Goal: Navigation & Orientation: Find specific page/section

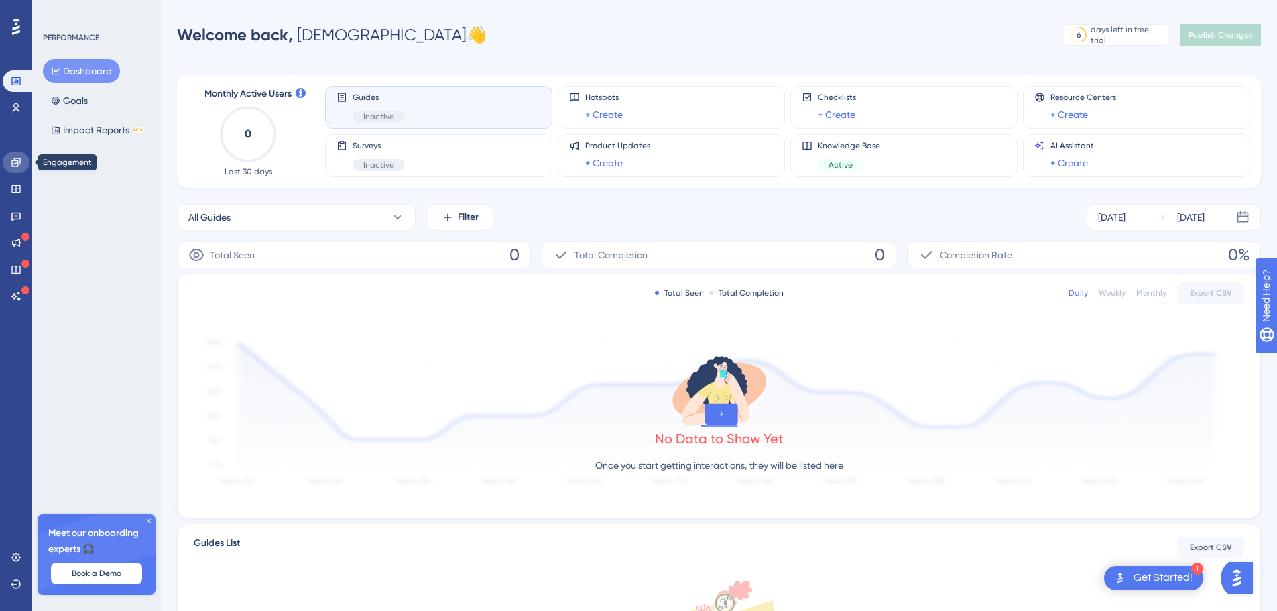
click at [16, 166] on icon at bounding box center [16, 162] width 11 height 11
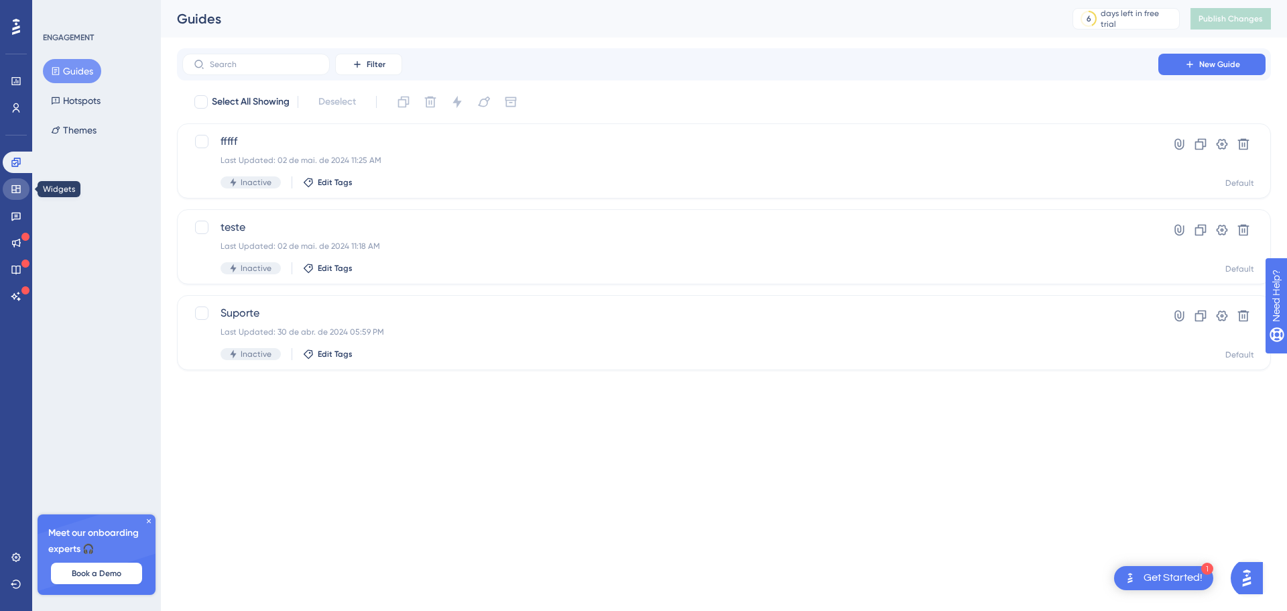
click at [16, 191] on icon at bounding box center [15, 189] width 9 height 8
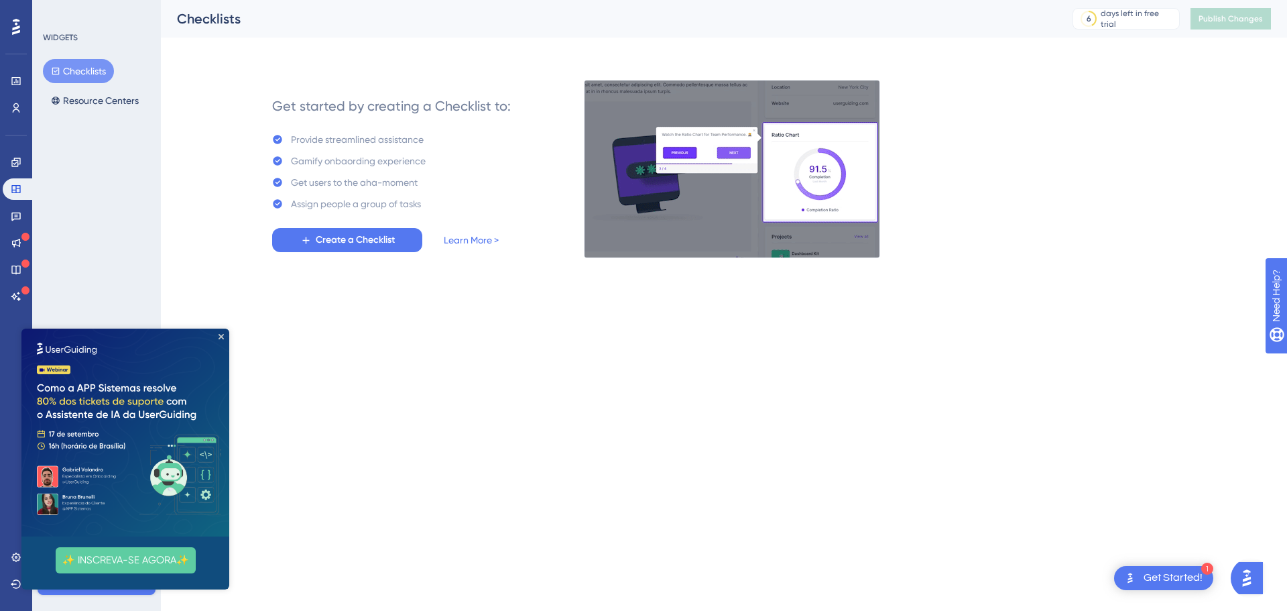
click at [222, 339] on img at bounding box center [125, 432] width 208 height 208
click at [223, 339] on icon "Close Preview" at bounding box center [221, 336] width 5 height 5
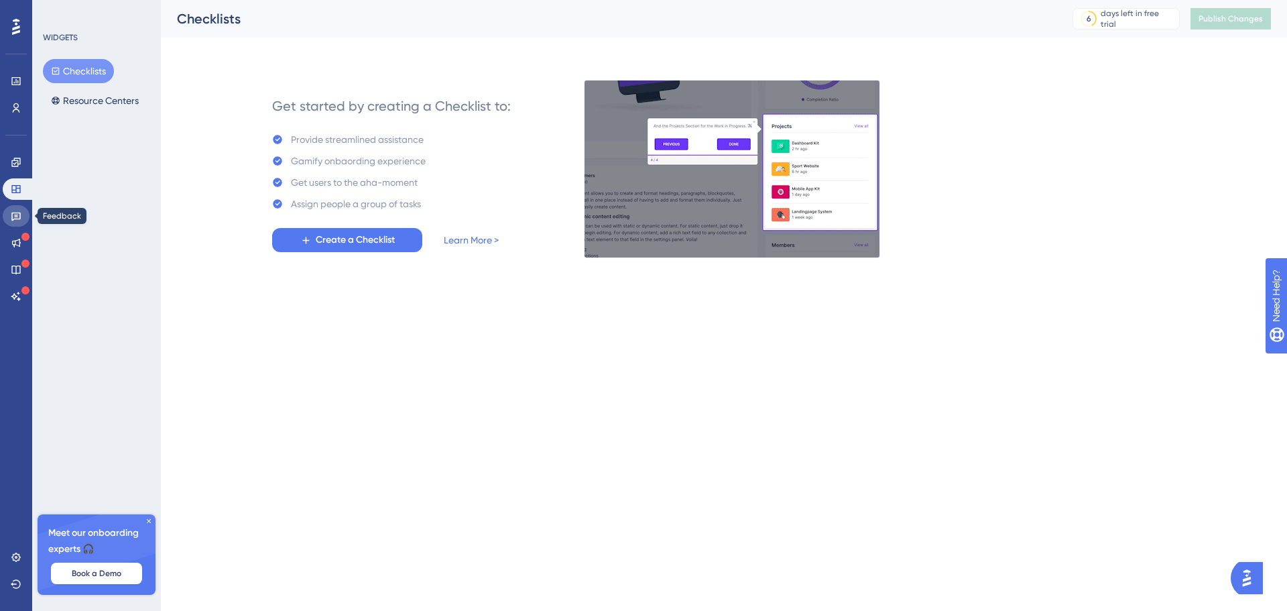
click at [11, 213] on icon at bounding box center [16, 216] width 11 height 11
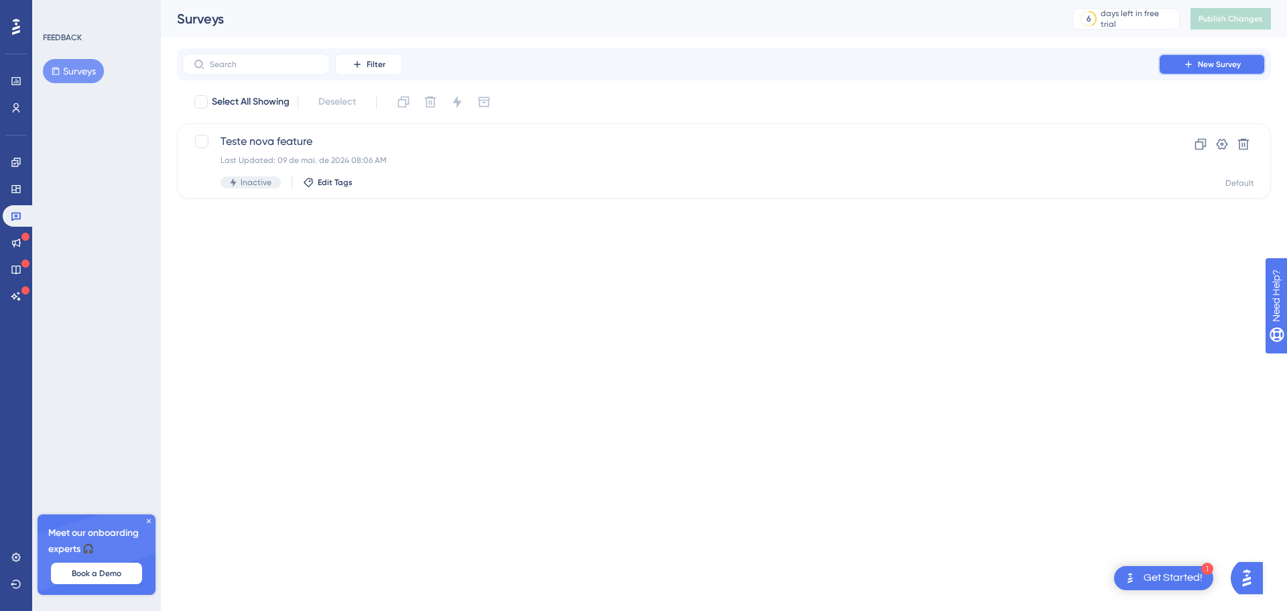
click at [1240, 68] on span "New Survey" at bounding box center [1219, 64] width 43 height 11
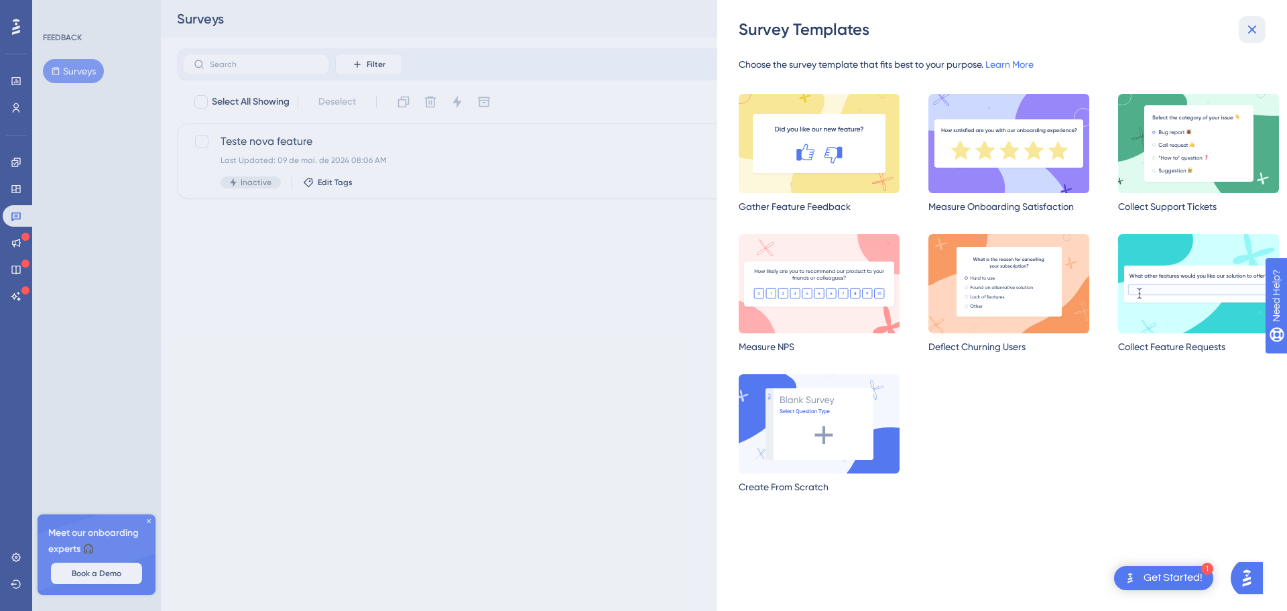
click at [1255, 31] on icon at bounding box center [1252, 29] width 16 height 16
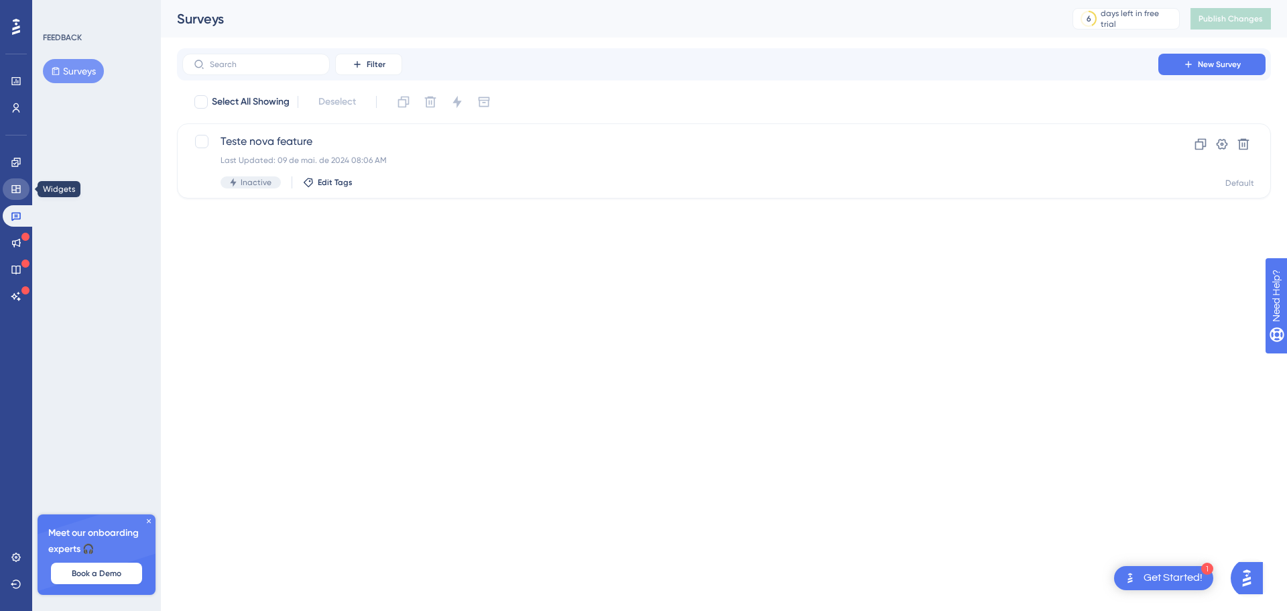
click at [6, 186] on link at bounding box center [16, 188] width 27 height 21
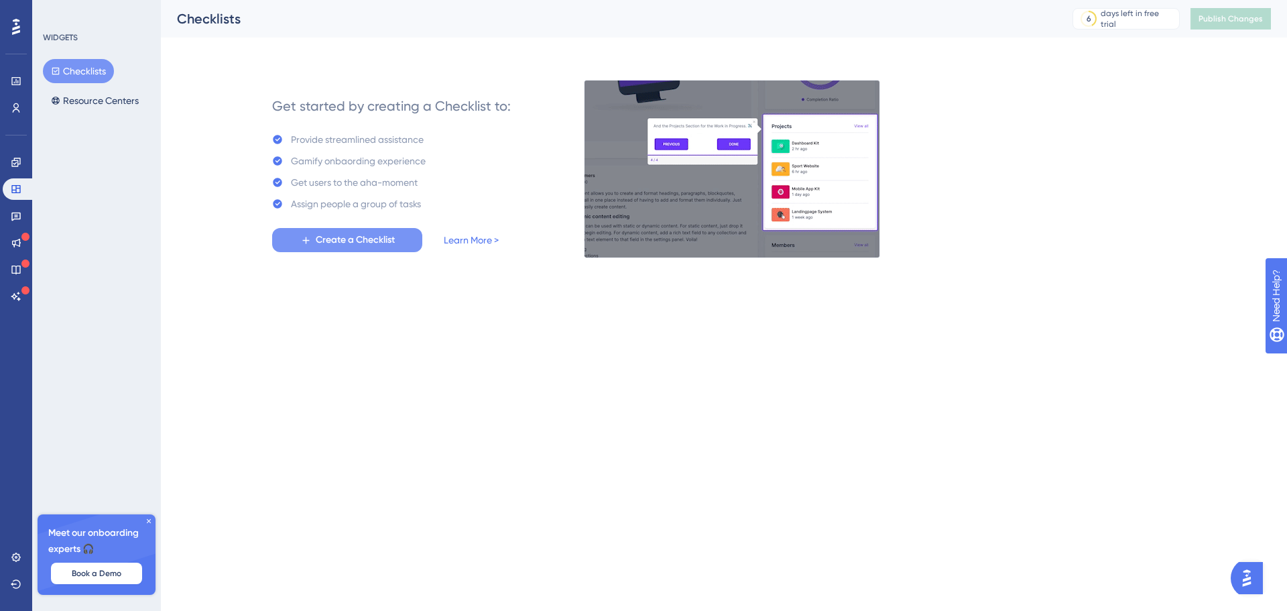
click at [361, 239] on span "Create a Checklist" at bounding box center [355, 240] width 79 height 16
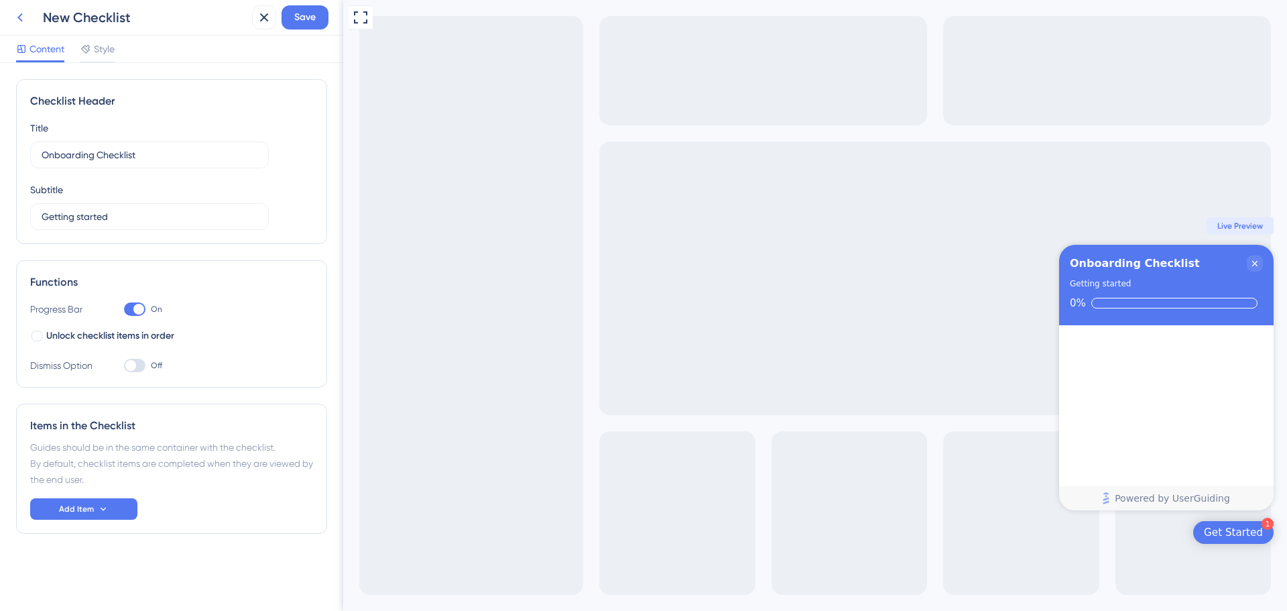
click at [18, 18] on icon at bounding box center [19, 17] width 5 height 9
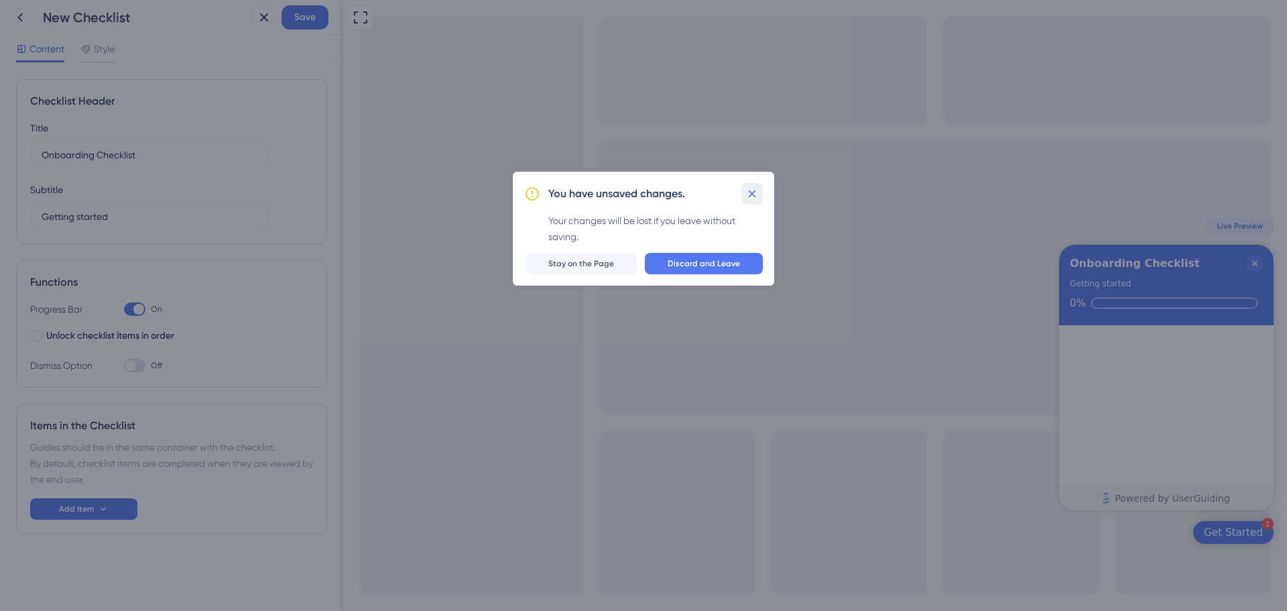
click at [748, 192] on icon at bounding box center [751, 193] width 13 height 13
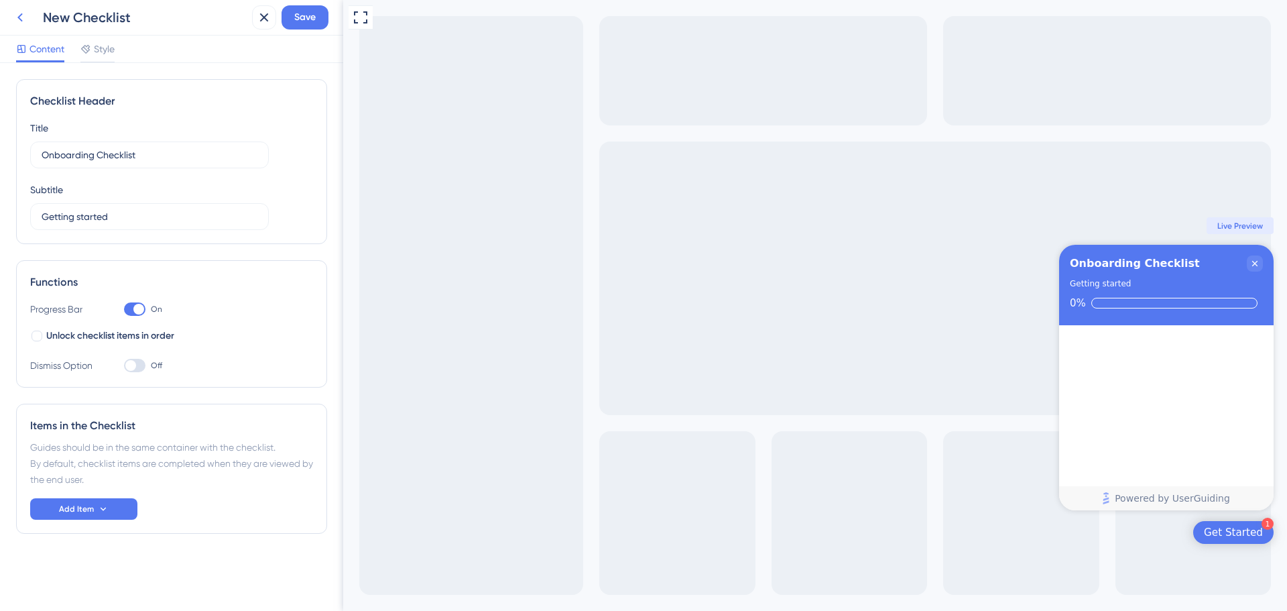
click at [19, 19] on icon at bounding box center [19, 17] width 5 height 9
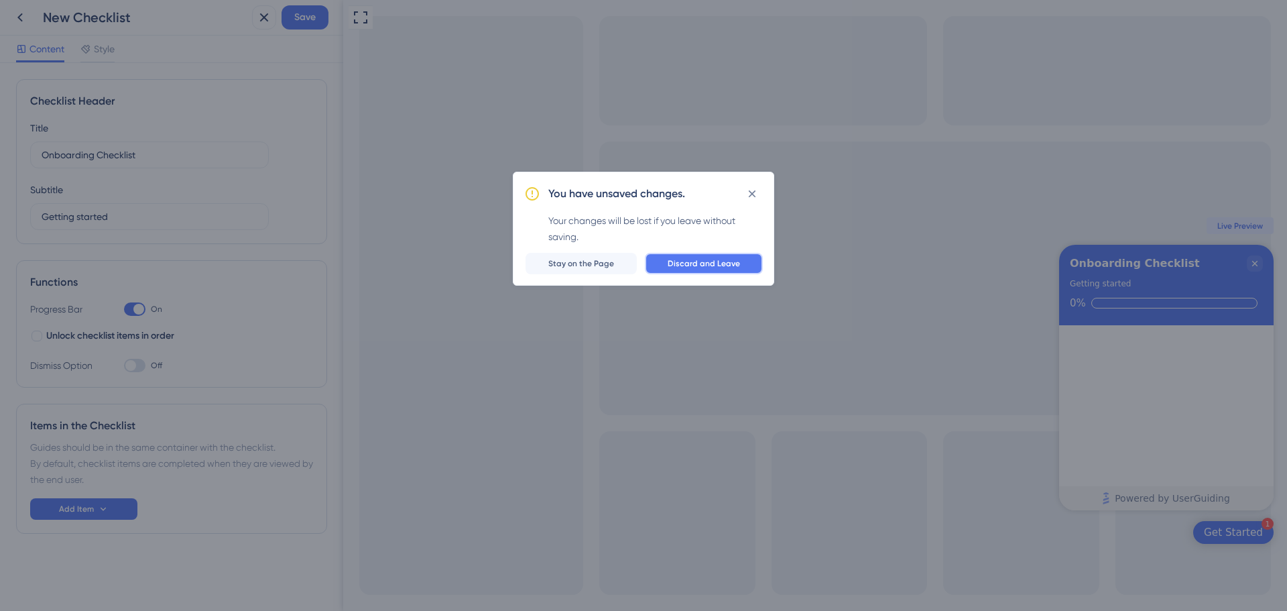
click at [676, 267] on span "Discard and Leave" at bounding box center [704, 263] width 72 height 11
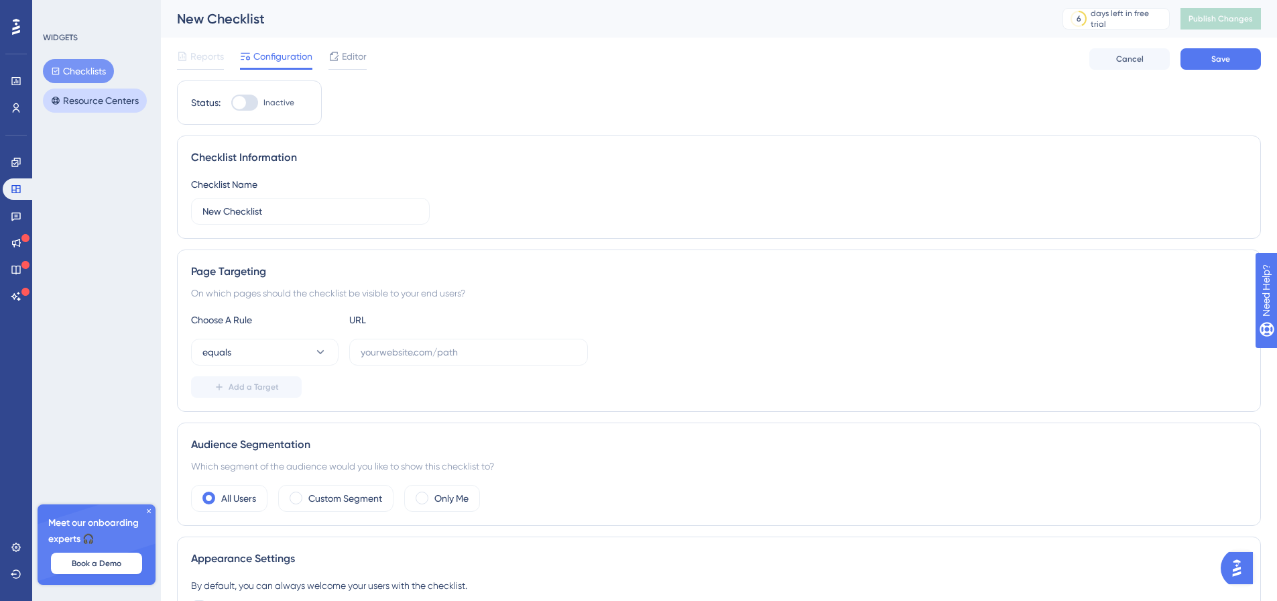
click at [78, 97] on button "Resource Centers" at bounding box center [95, 100] width 104 height 24
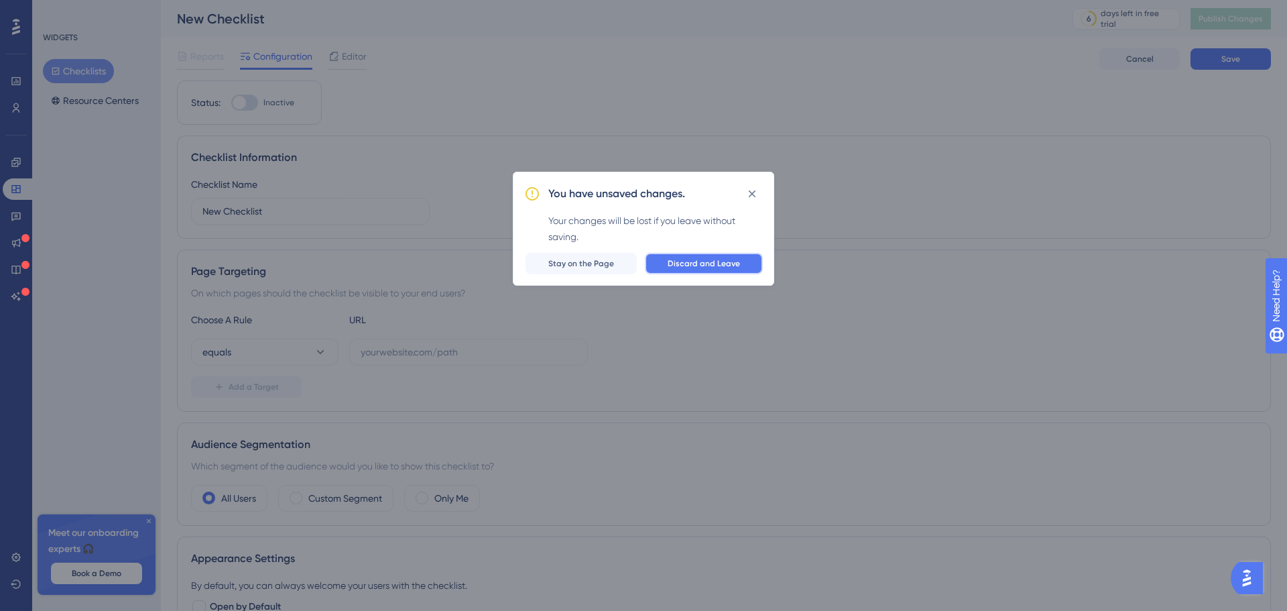
click at [674, 264] on span "Discard and Leave" at bounding box center [704, 263] width 72 height 11
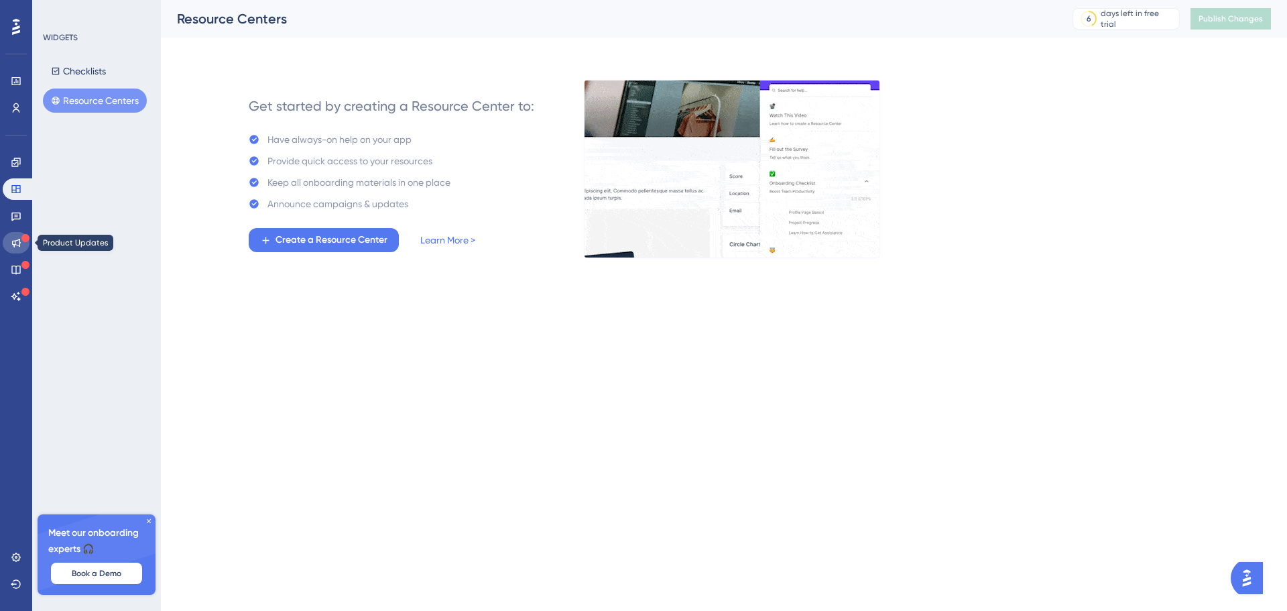
click at [17, 237] on icon at bounding box center [16, 242] width 11 height 11
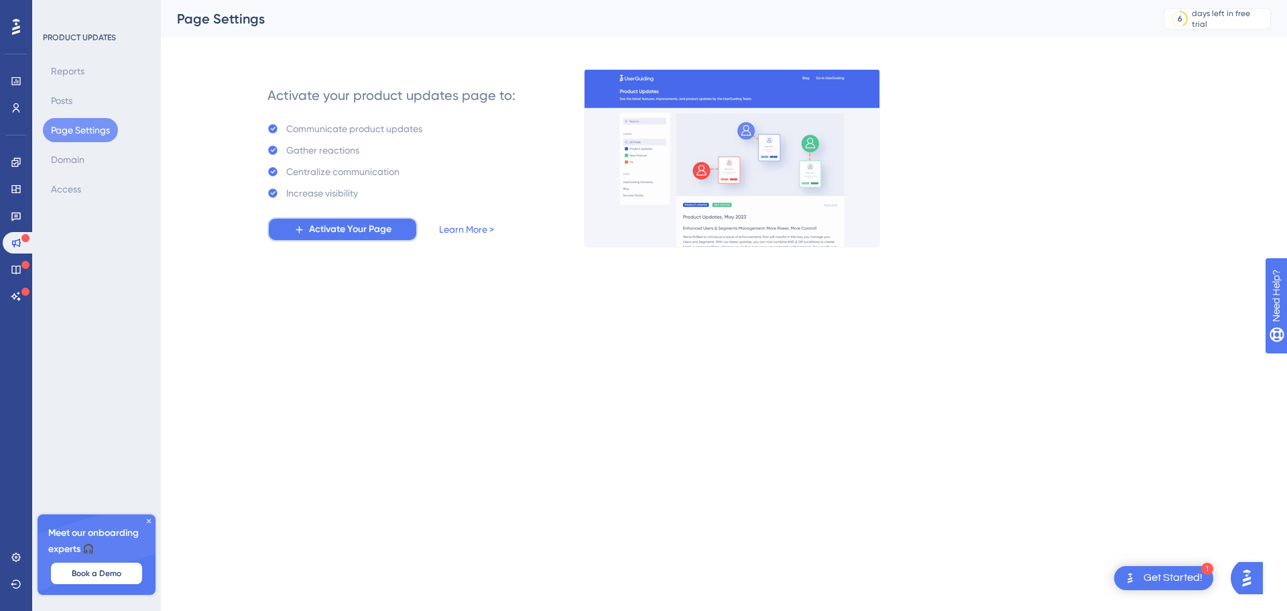
click at [371, 231] on span "Activate Your Page" at bounding box center [350, 229] width 82 height 16
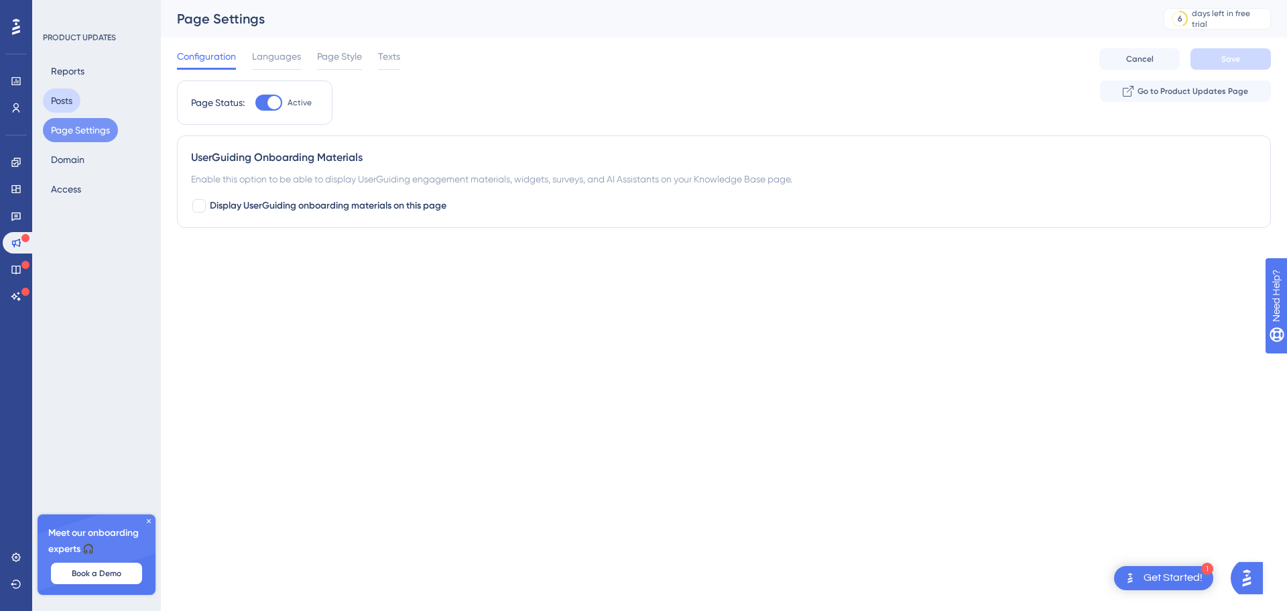
click at [68, 99] on button "Posts" at bounding box center [62, 100] width 38 height 24
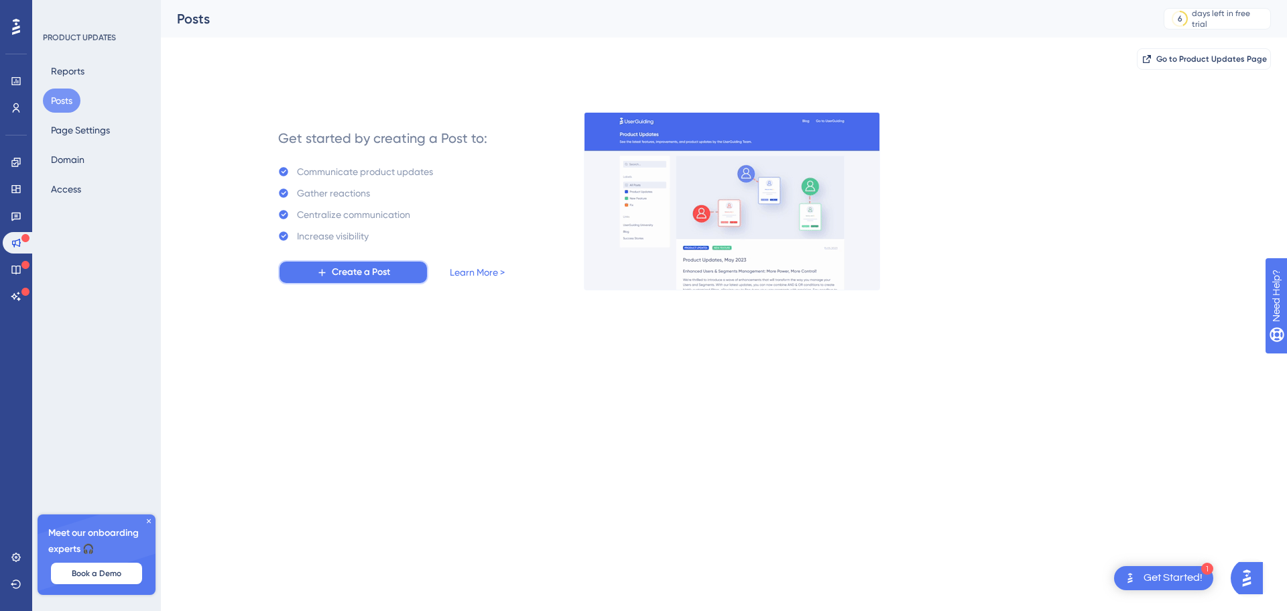
click at [345, 263] on button "Create a Post" at bounding box center [353, 272] width 150 height 24
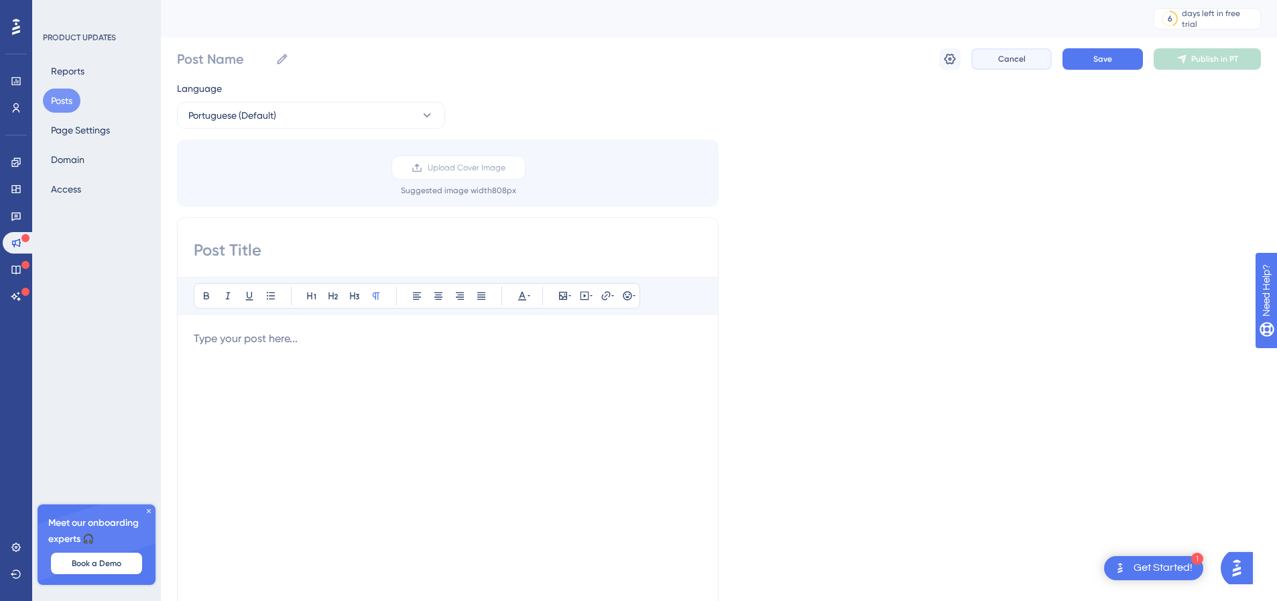
click at [988, 66] on button "Cancel" at bounding box center [1011, 58] width 80 height 21
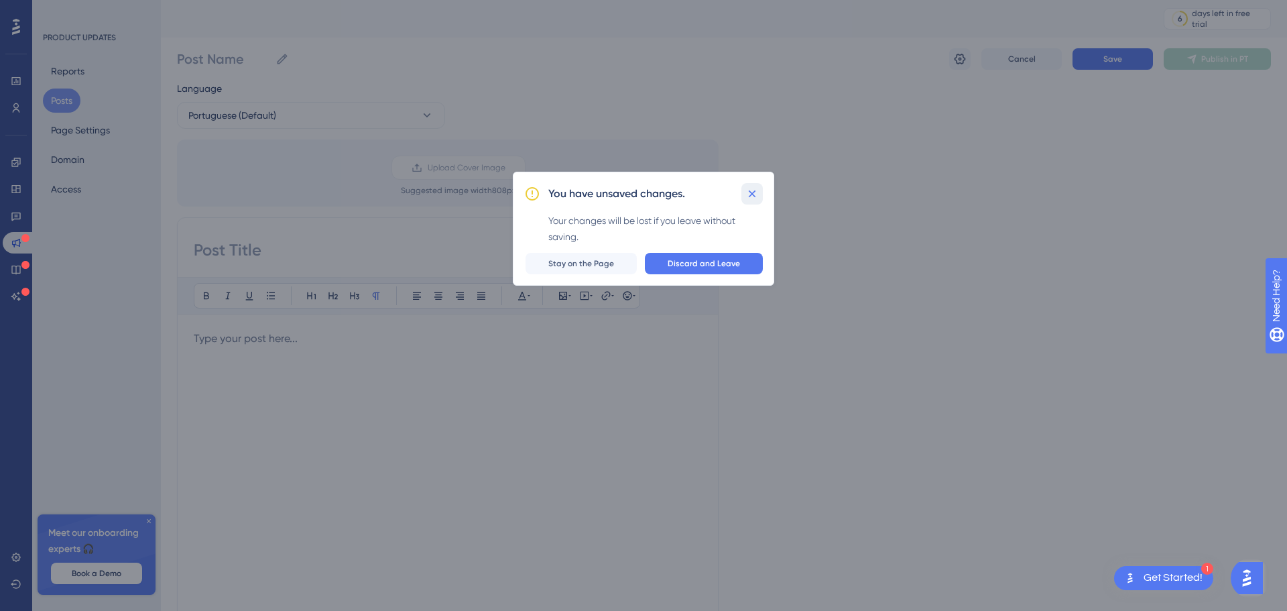
click at [759, 193] on button at bounding box center [751, 193] width 21 height 21
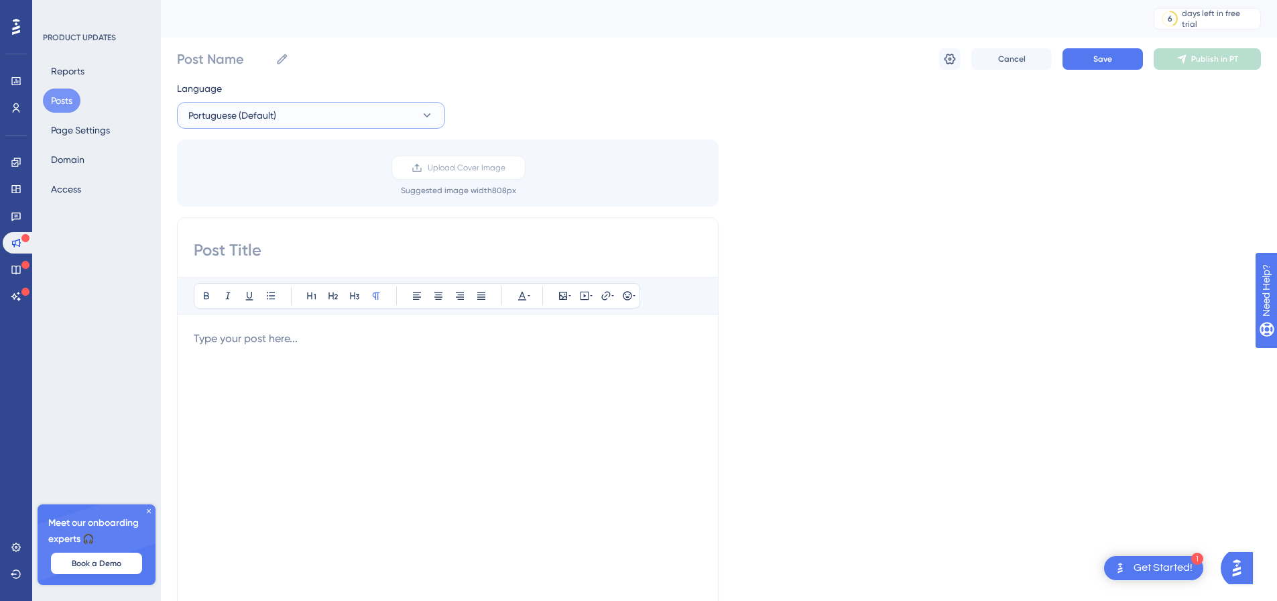
click at [270, 112] on span "Portuguese (Default)" at bounding box center [232, 115] width 88 height 16
click at [526, 89] on div "Language Portuguese (Default) Portuguese (Default) Portuguese (Default) No tran…" at bounding box center [719, 398] width 1084 height 637
click at [365, 253] on input at bounding box center [448, 249] width 508 height 21
drag, startPoint x: 147, startPoint y: 511, endPoint x: 140, endPoint y: 517, distance: 9.0
click at [147, 511] on icon at bounding box center [149, 511] width 8 height 8
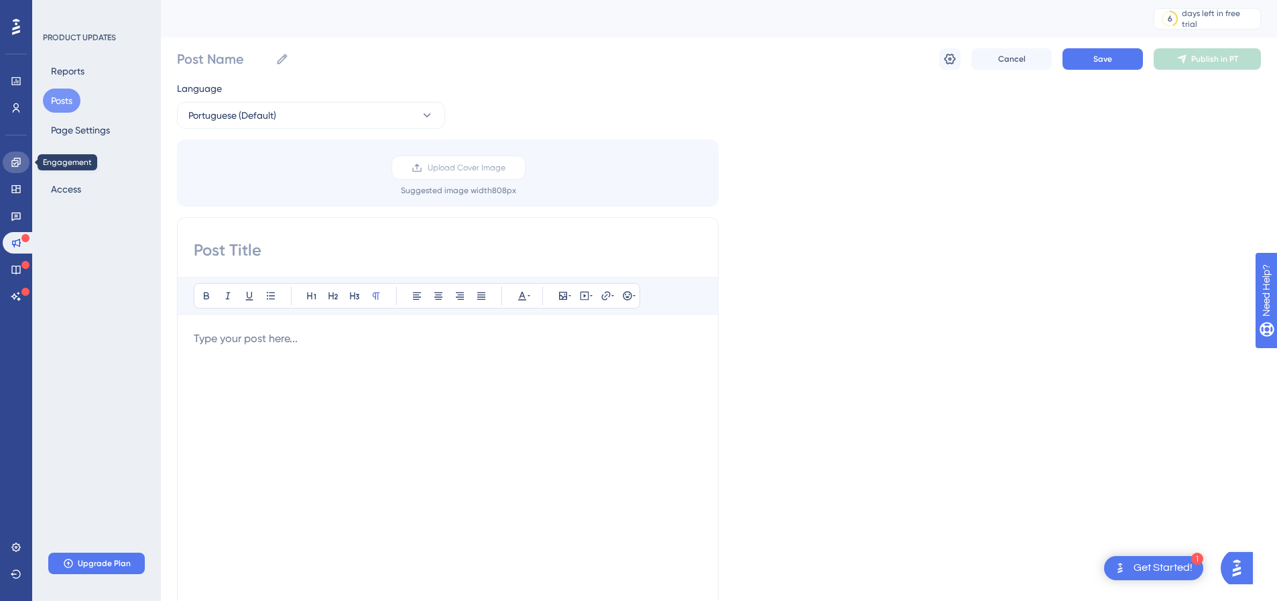
click at [20, 164] on icon at bounding box center [15, 162] width 9 height 9
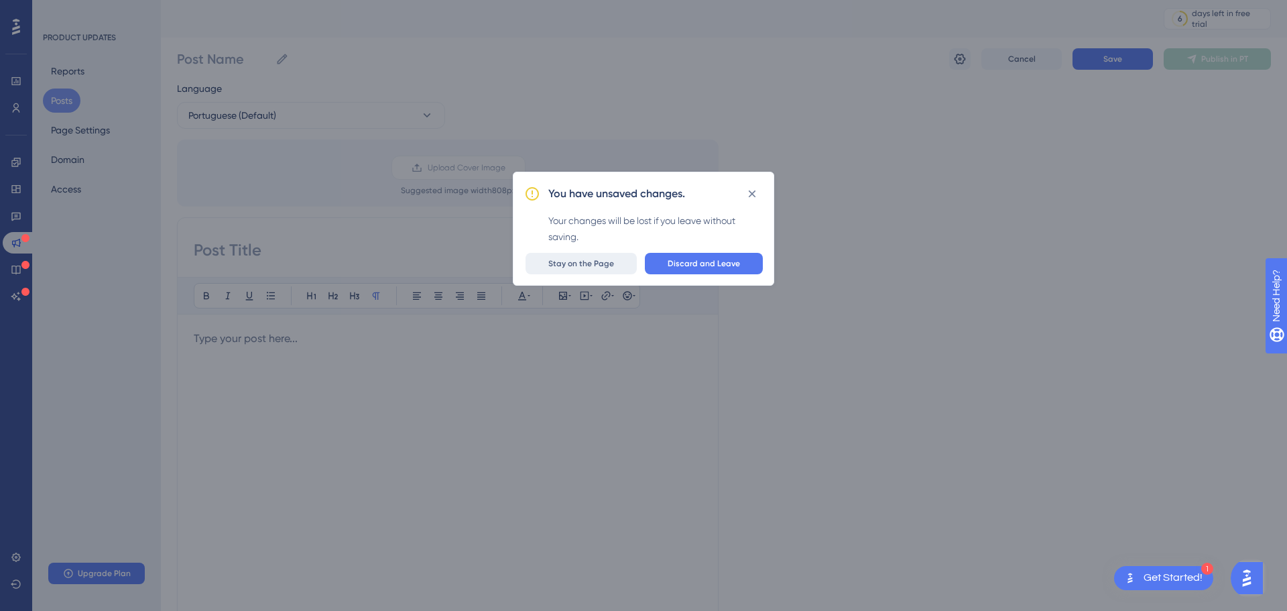
click at [603, 265] on span "Stay on the Page" at bounding box center [581, 263] width 66 height 11
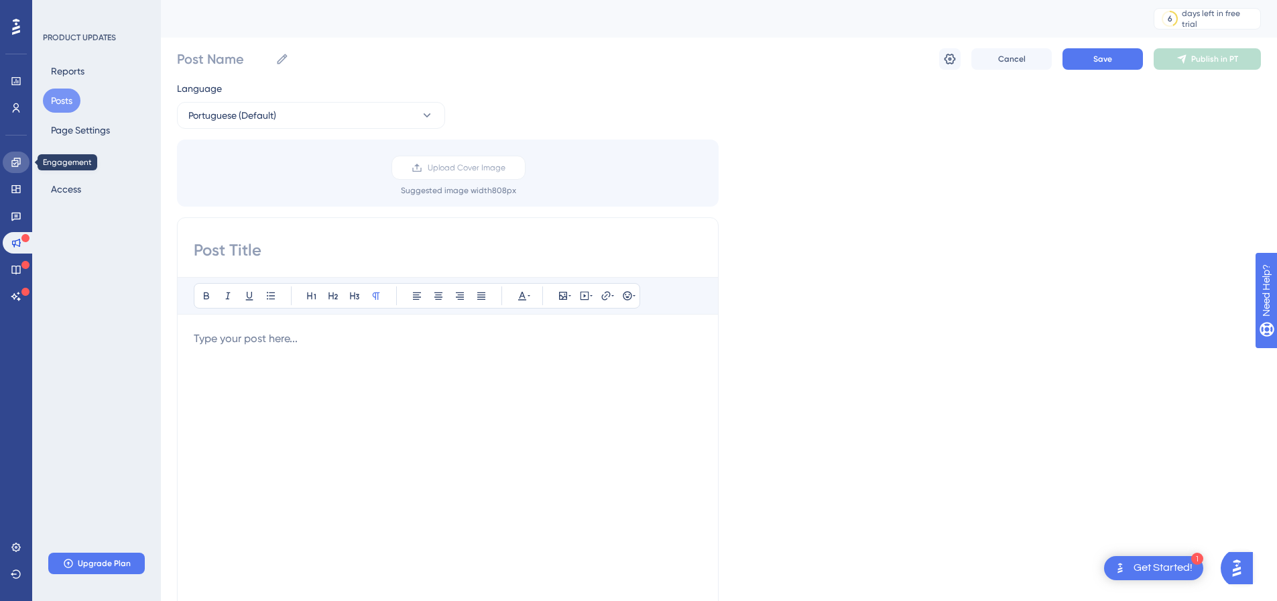
click at [17, 163] on icon at bounding box center [16, 162] width 11 height 11
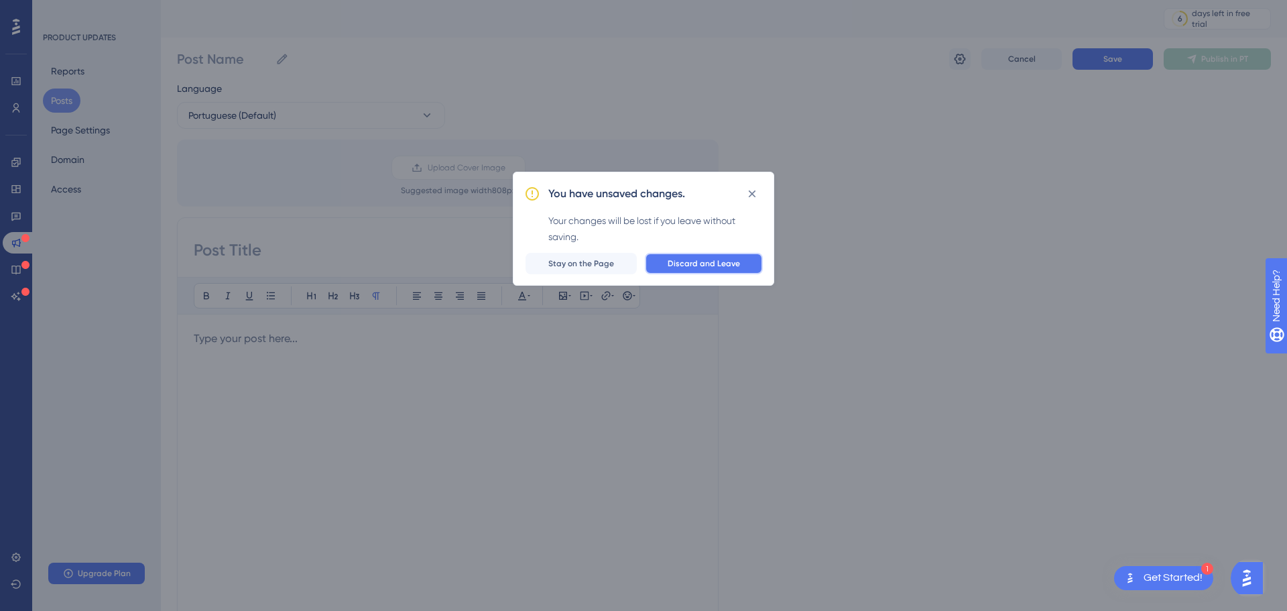
click at [686, 263] on span "Discard and Leave" at bounding box center [704, 263] width 72 height 11
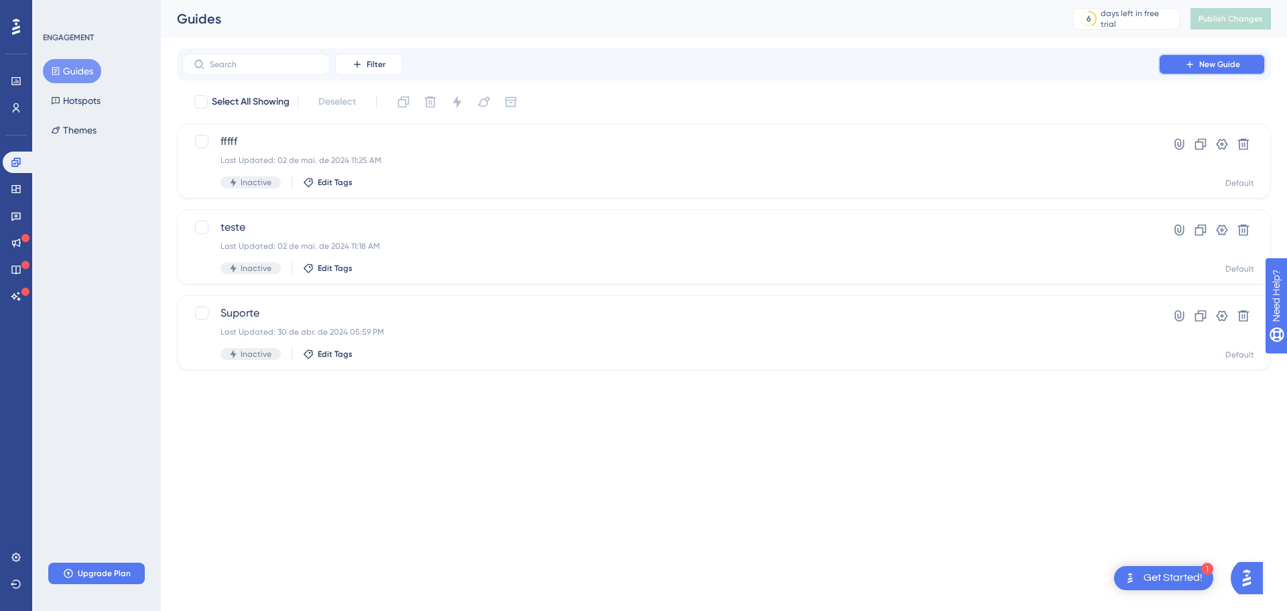
click at [1182, 72] on button "New Guide" at bounding box center [1211, 64] width 107 height 21
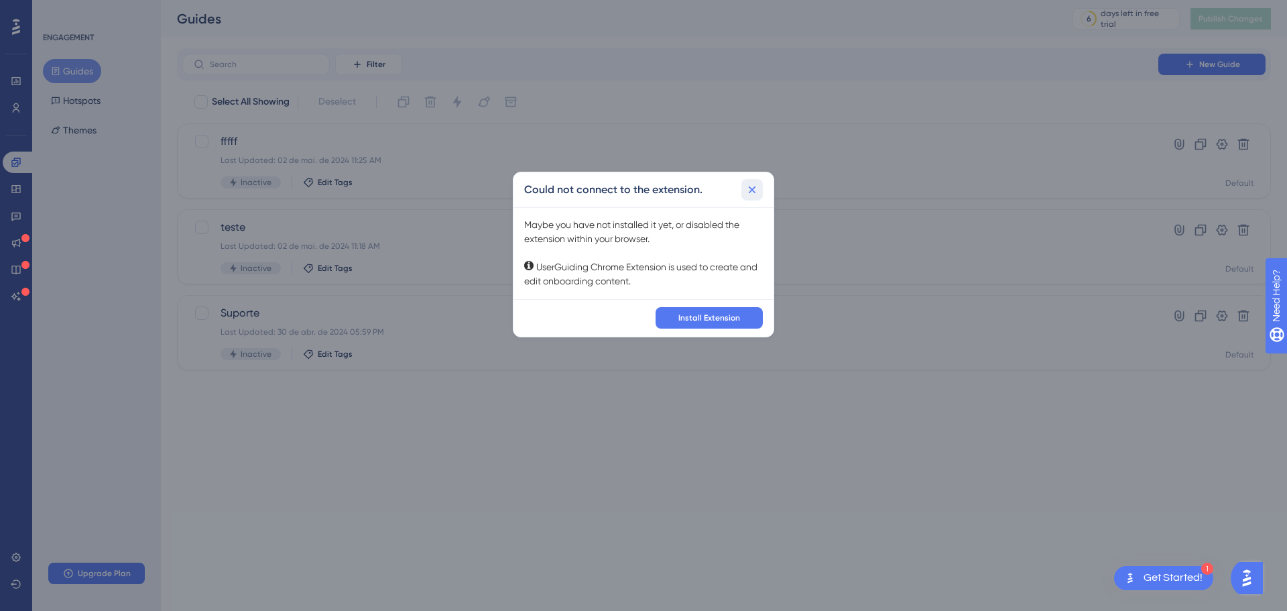
click at [758, 194] on icon at bounding box center [751, 189] width 13 height 13
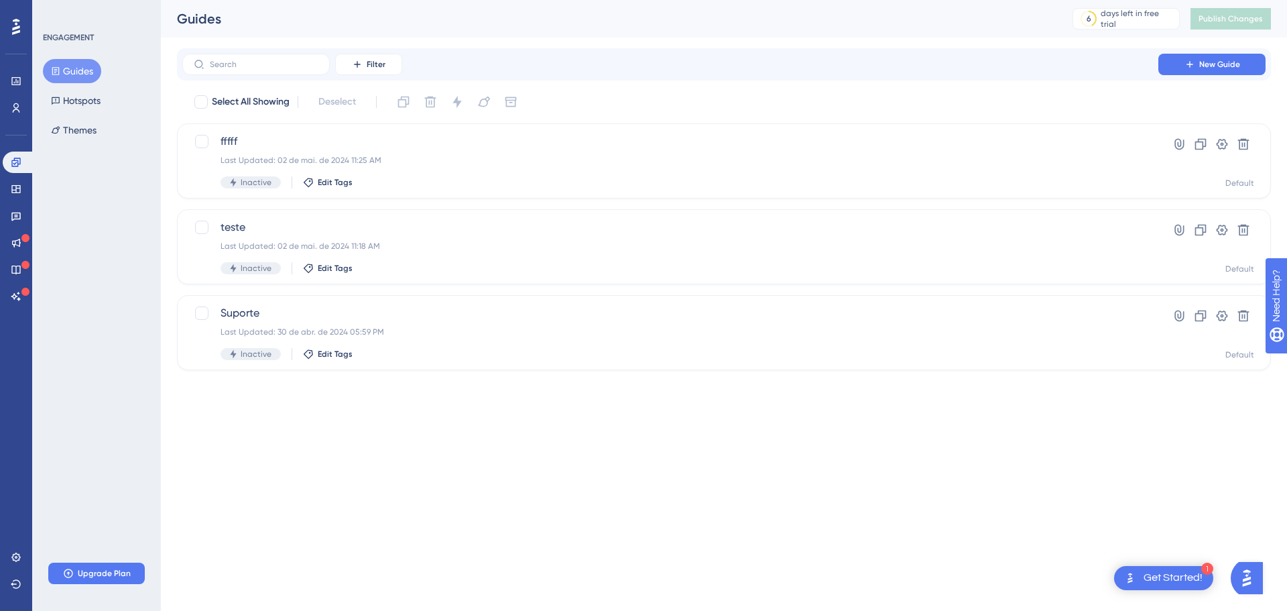
click at [17, 23] on icon at bounding box center [16, 27] width 8 height 16
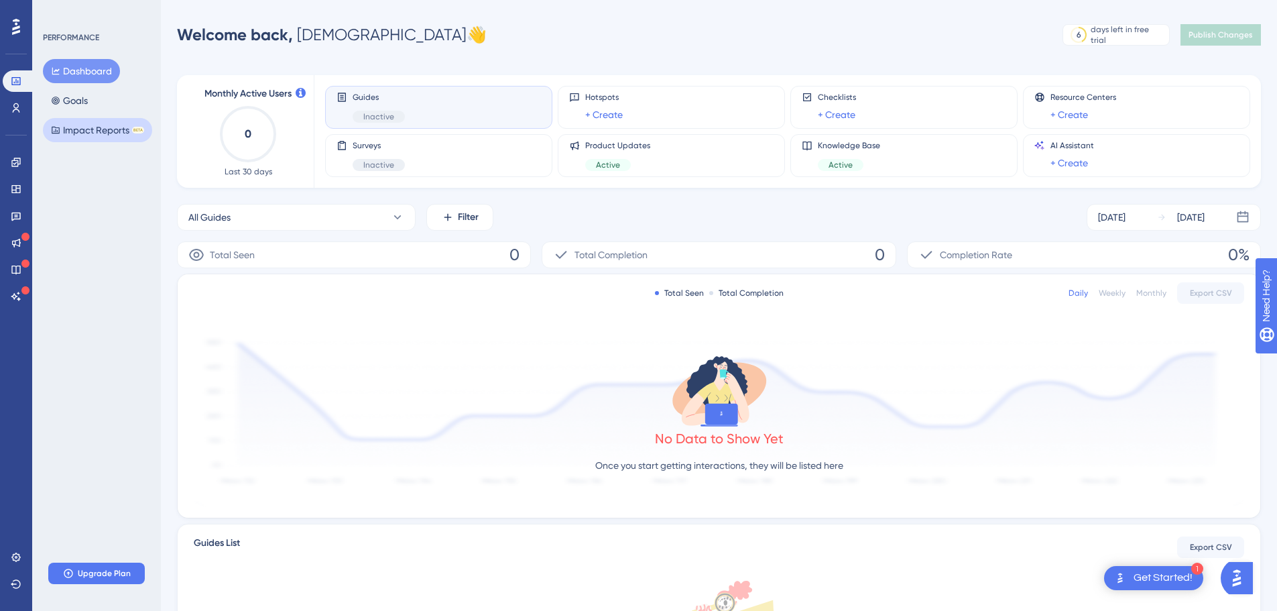
click at [93, 132] on button "Impact Reports BETA" at bounding box center [97, 130] width 109 height 24
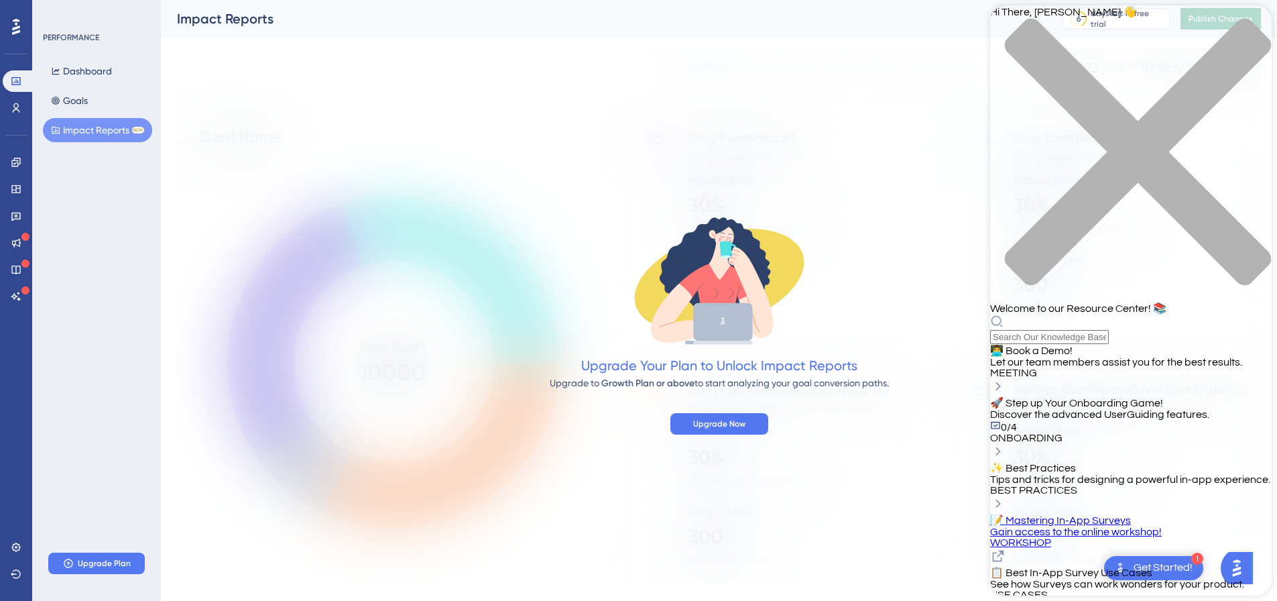
click at [1122, 357] on span "Let our team members assist you for the best results." at bounding box center [1116, 362] width 252 height 11
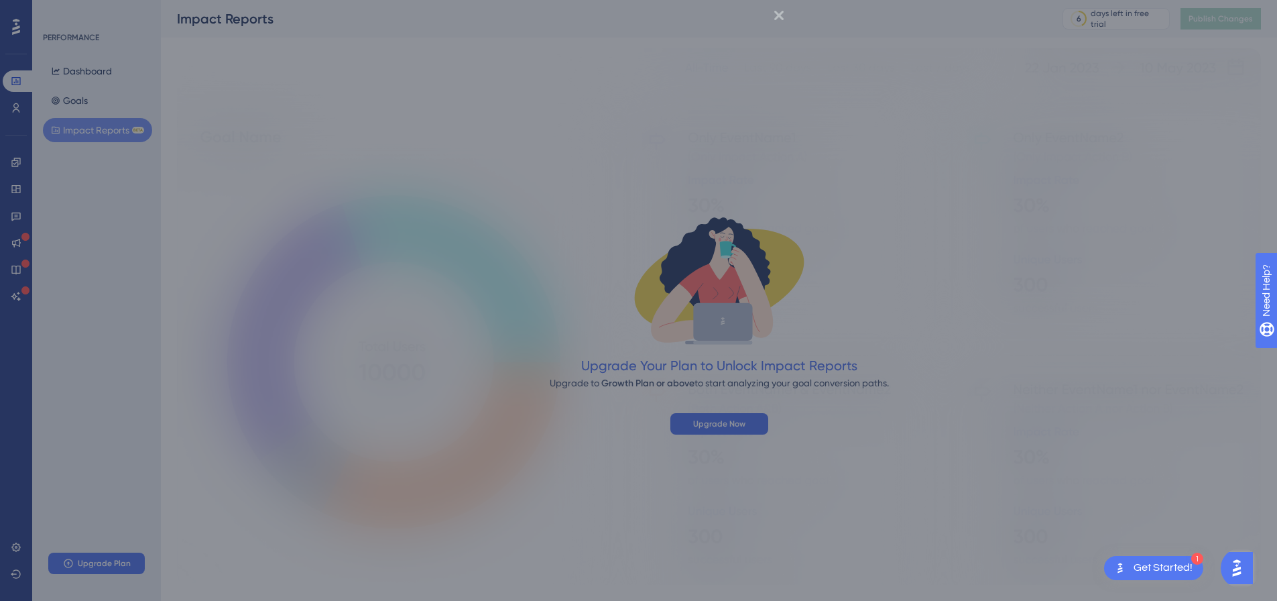
click at [783, 15] on icon "Close Preview" at bounding box center [778, 15] width 9 height 9
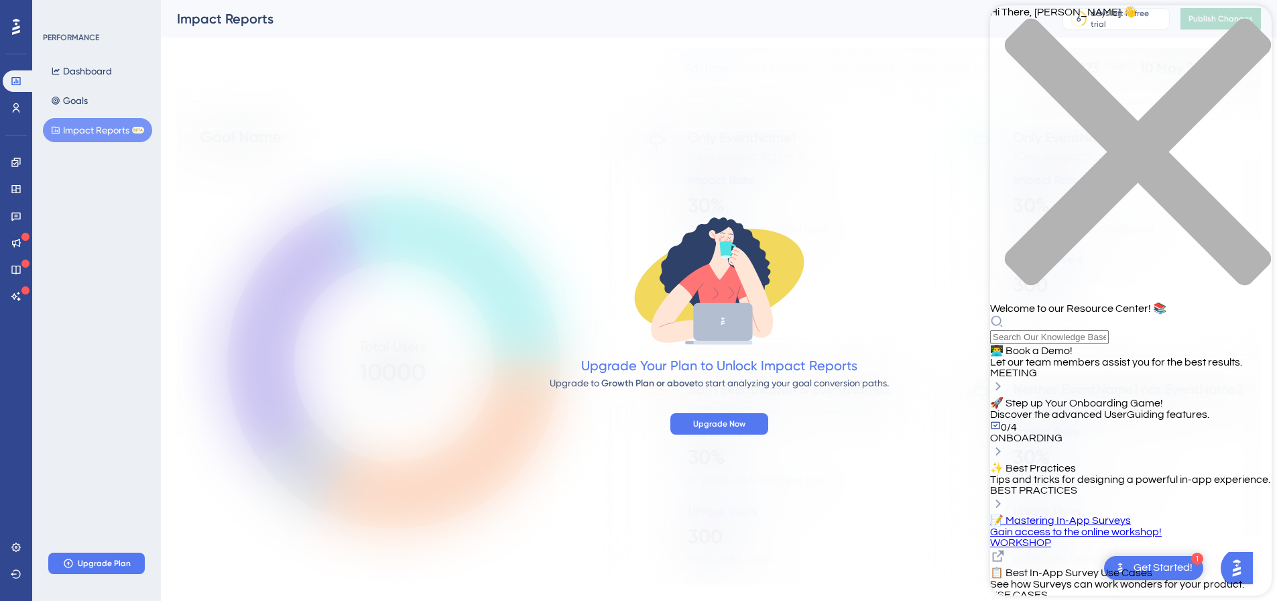
scroll to position [298, 0]
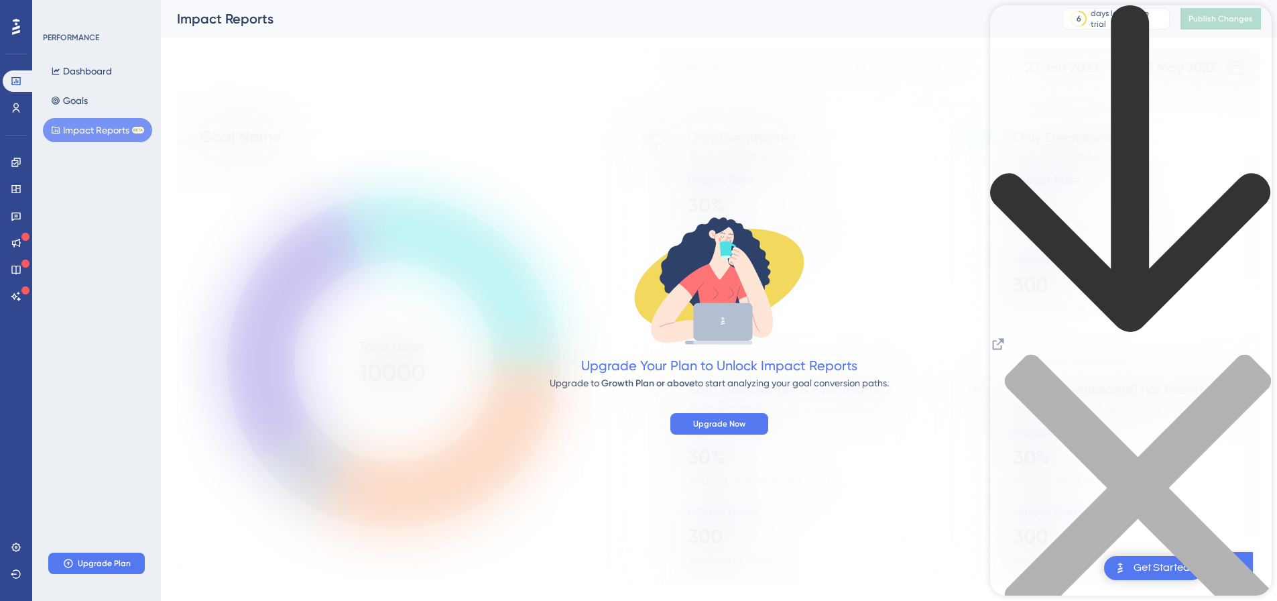
click at [1011, 23] on icon "back to header" at bounding box center [1130, 168] width 280 height 326
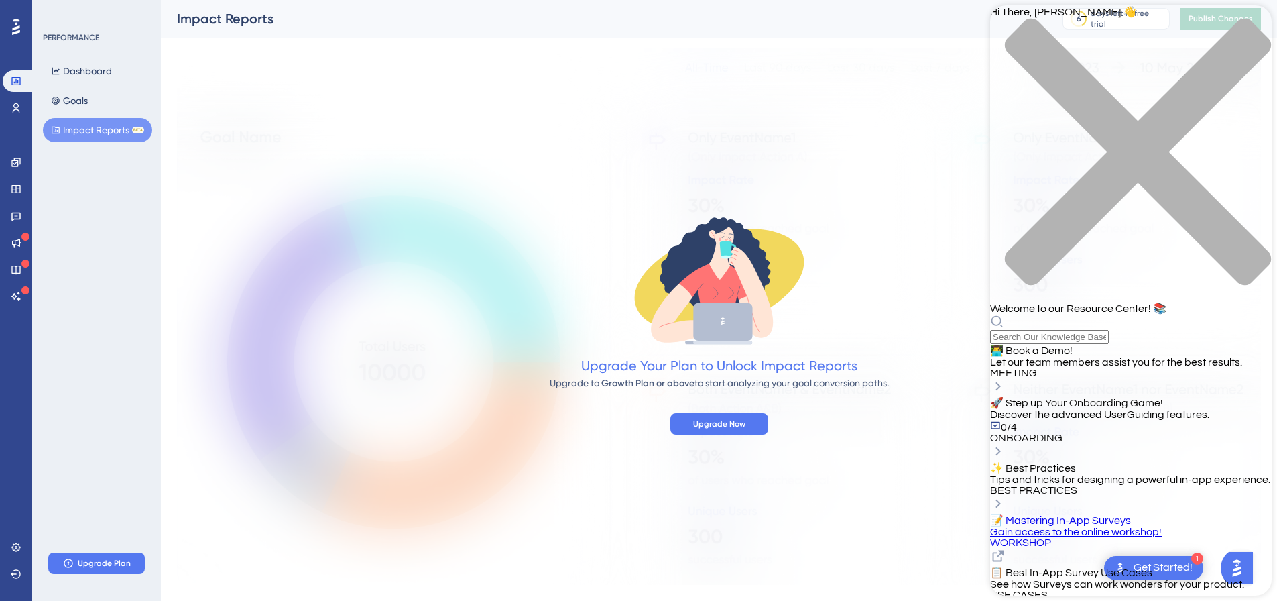
scroll to position [97, 0]
click at [1246, 31] on div "close resource center" at bounding box center [1131, 160] width 282 height 284
